Goal: Find specific page/section: Find specific page/section

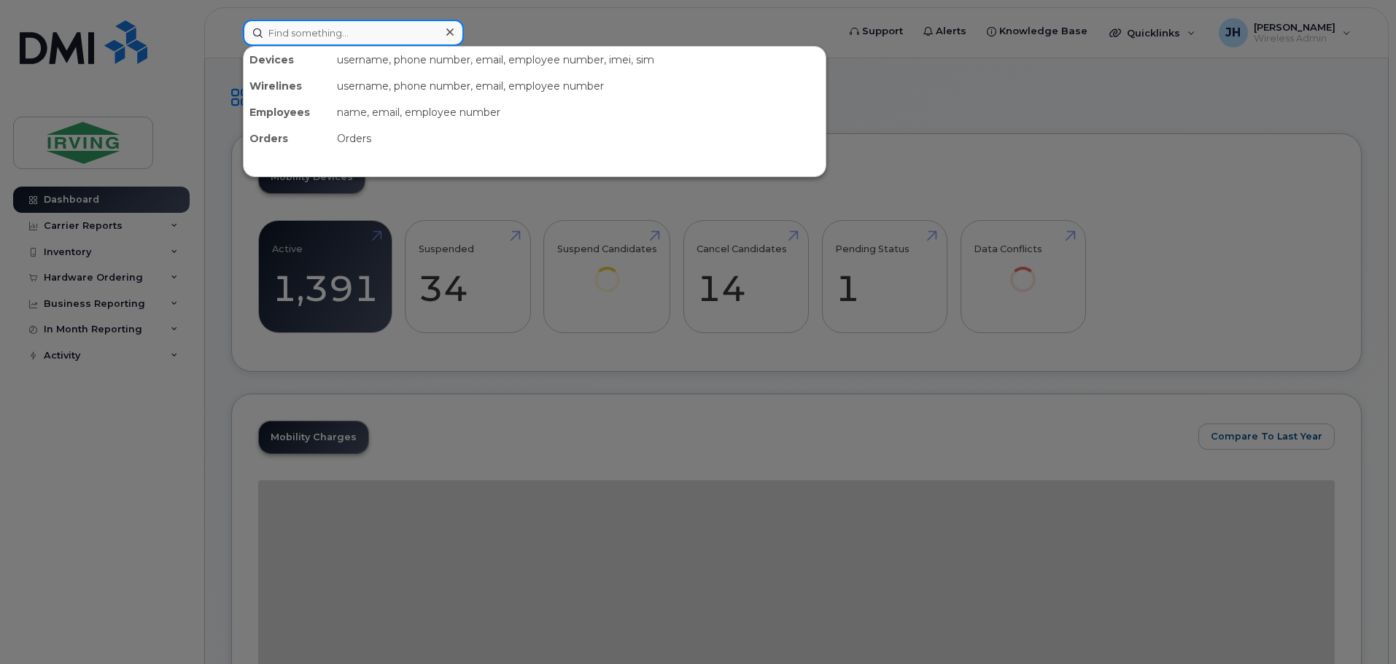
click at [328, 38] on input at bounding box center [353, 33] width 221 height 26
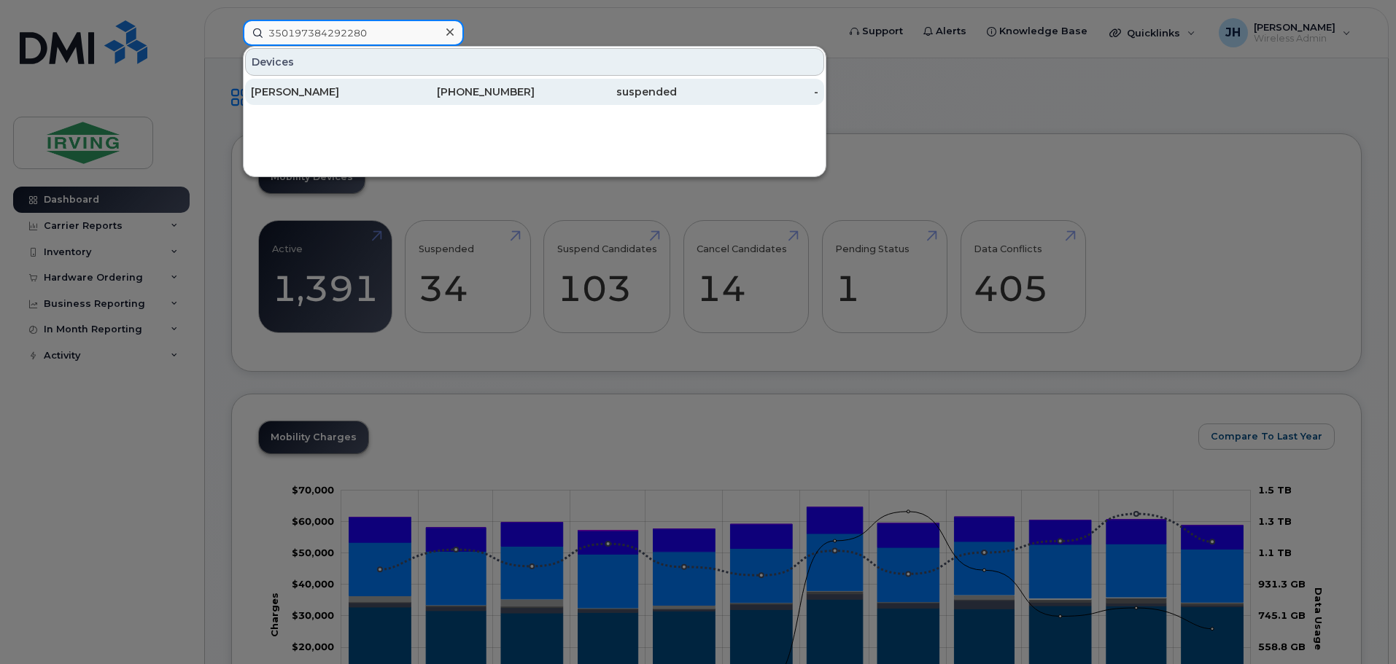
type input "350197384292280"
click at [308, 91] on div "Kara McCready" at bounding box center [322, 92] width 142 height 15
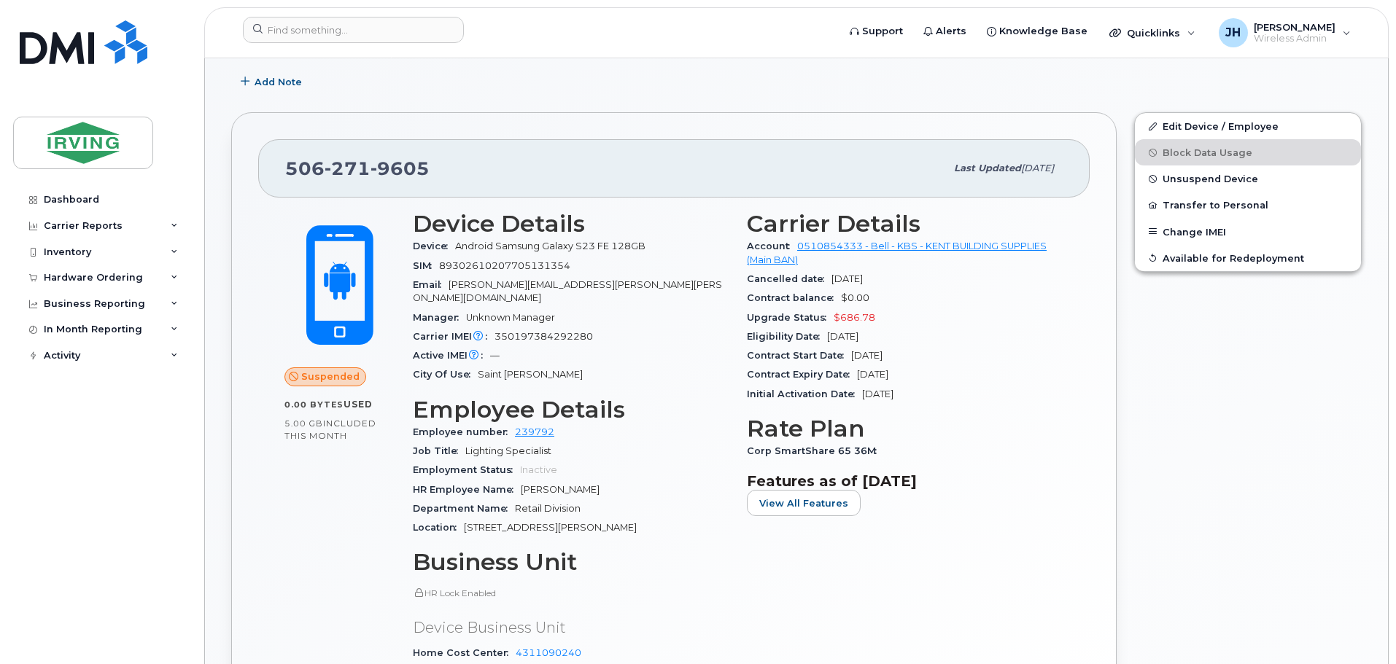
scroll to position [292, 0]
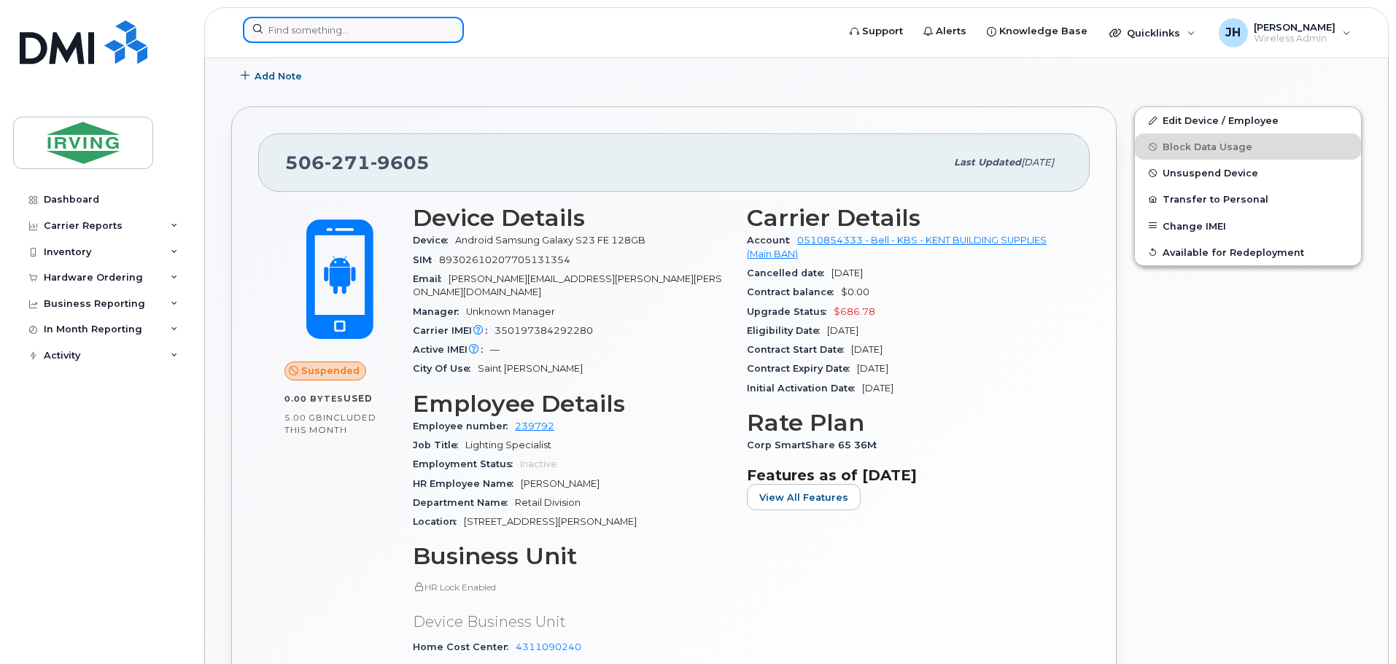
click at [359, 28] on input at bounding box center [353, 30] width 221 height 26
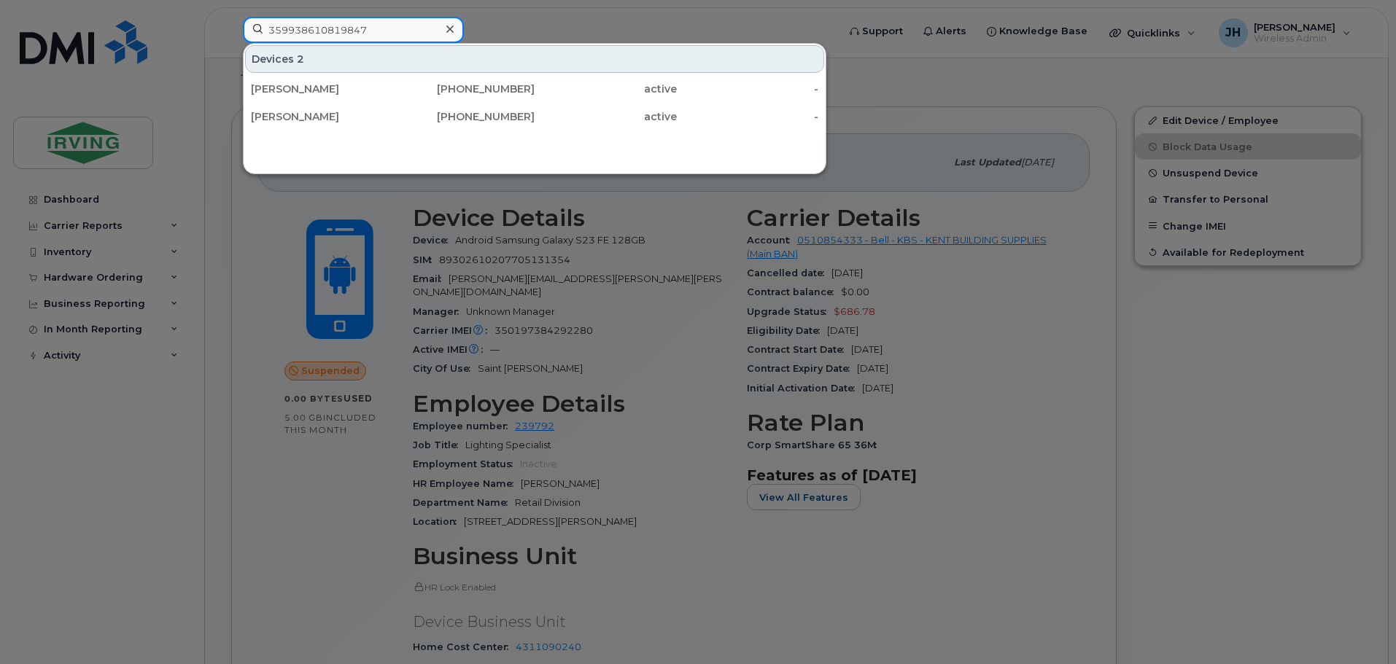
type input "359938610819847"
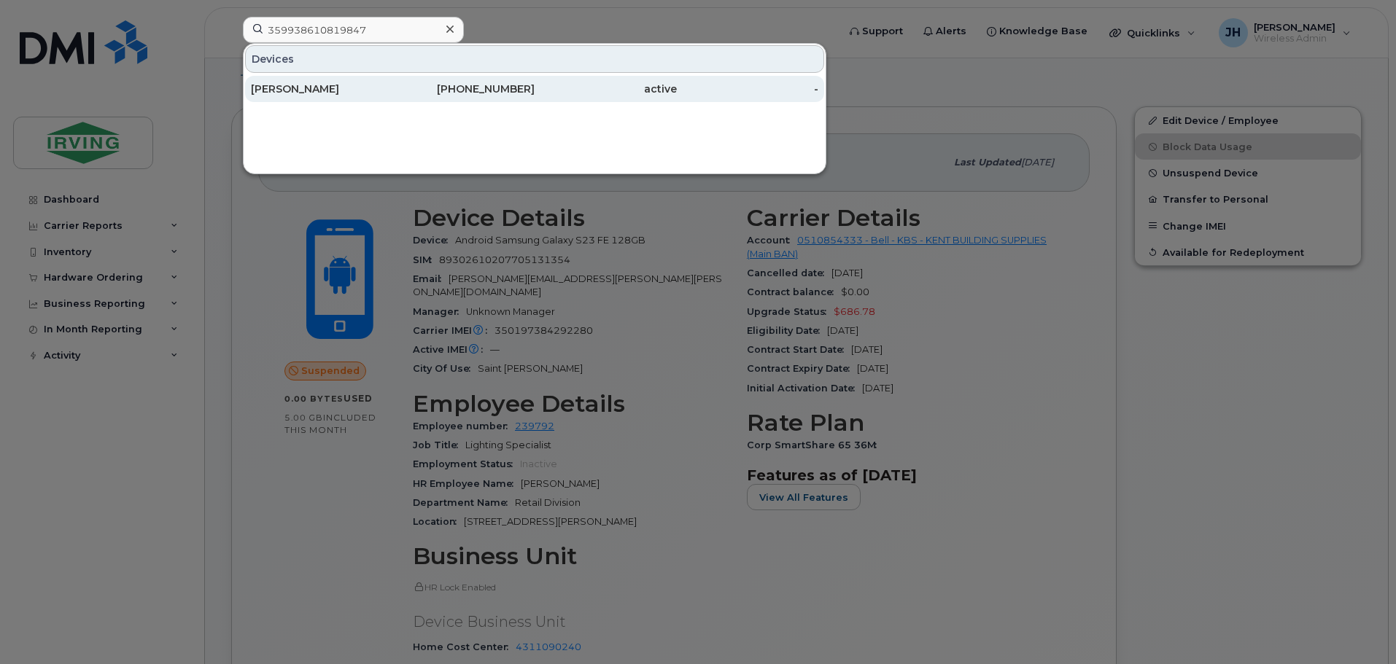
click at [340, 92] on div "[PERSON_NAME]" at bounding box center [322, 89] width 142 height 15
